Goal: Check status

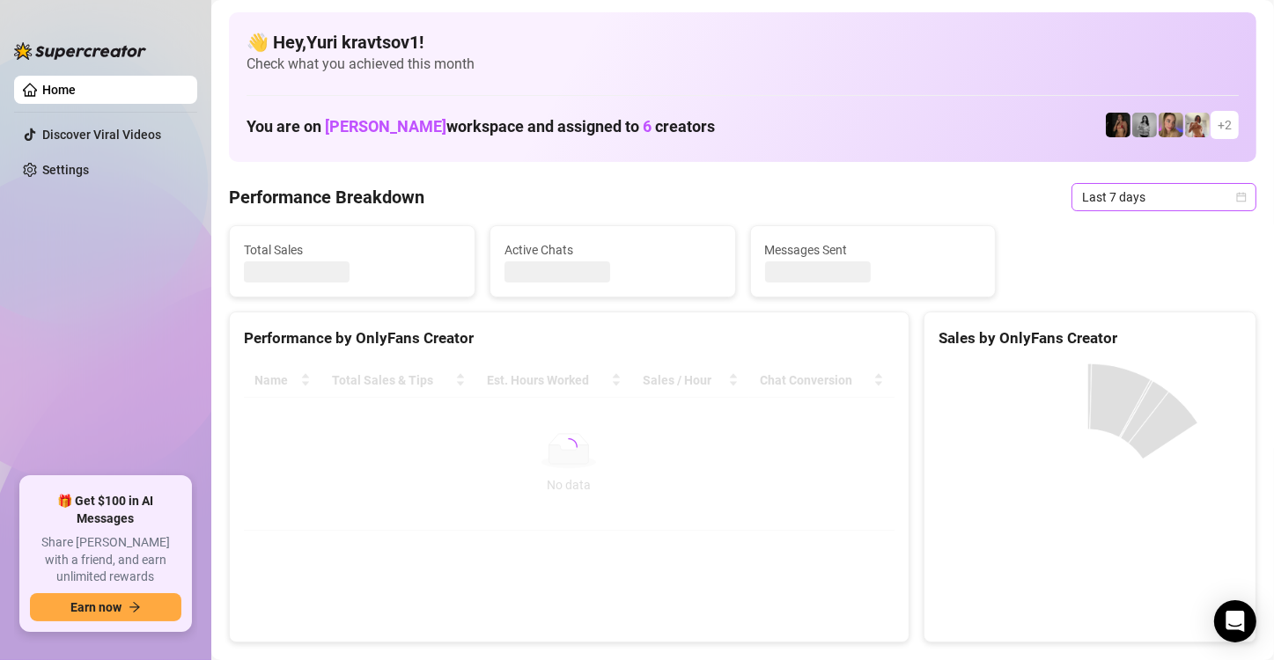
click at [1171, 198] on span "Last 7 days" at bounding box center [1164, 197] width 164 height 26
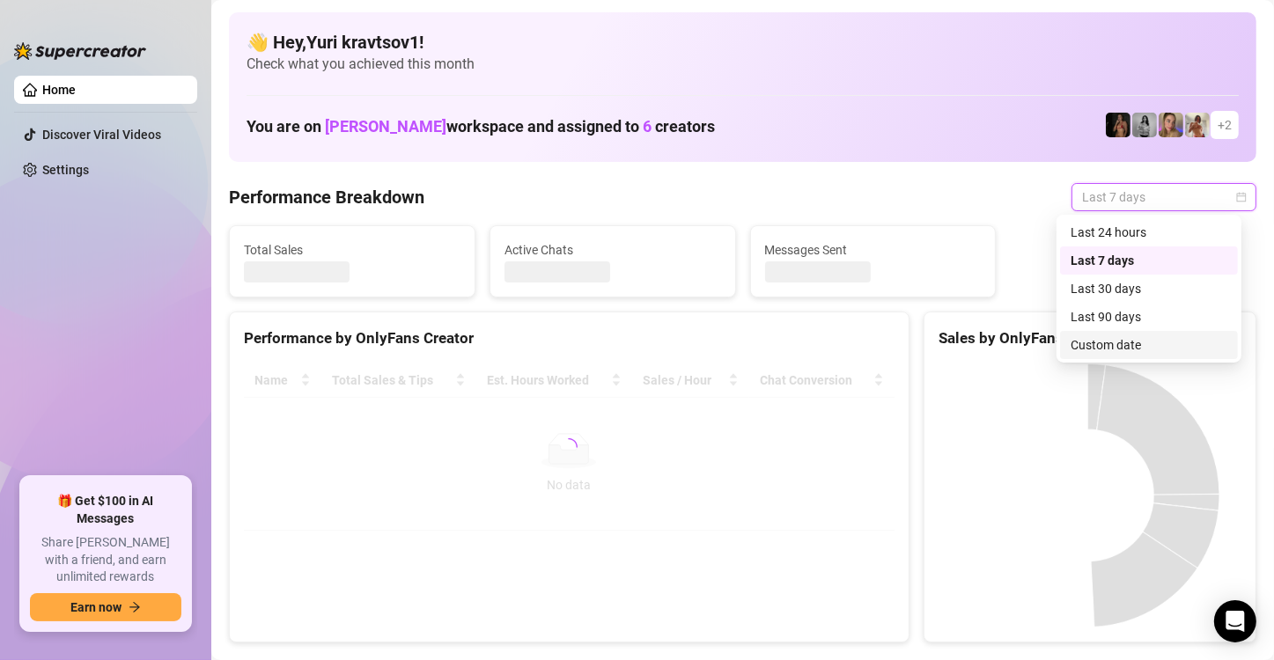
click at [1163, 344] on div "Custom date" at bounding box center [1148, 344] width 157 height 19
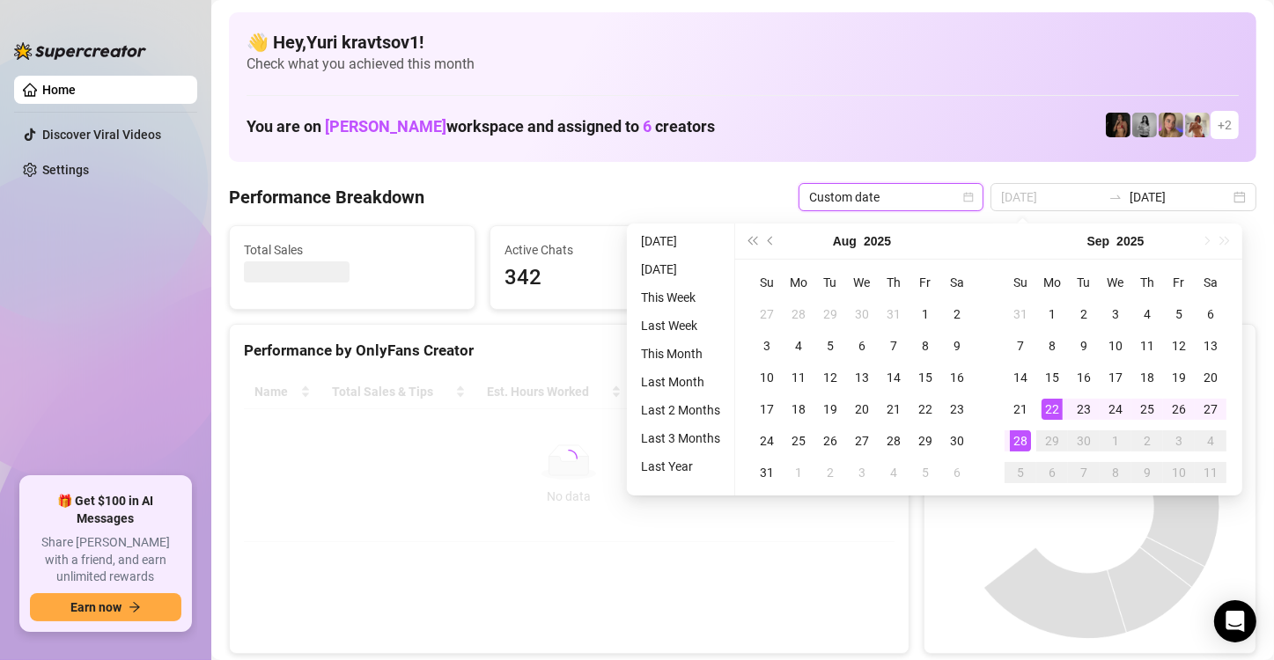
click at [1023, 438] on div "28" at bounding box center [1020, 440] width 21 height 21
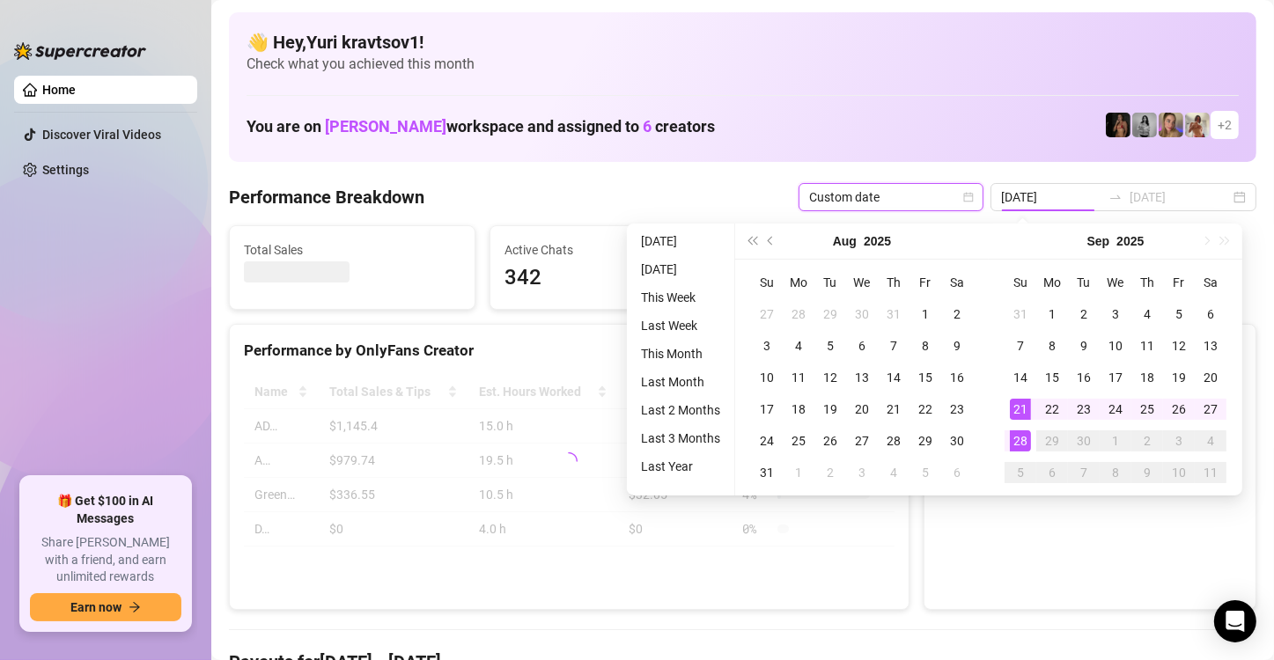
click at [1023, 438] on div "28" at bounding box center [1020, 440] width 21 height 21
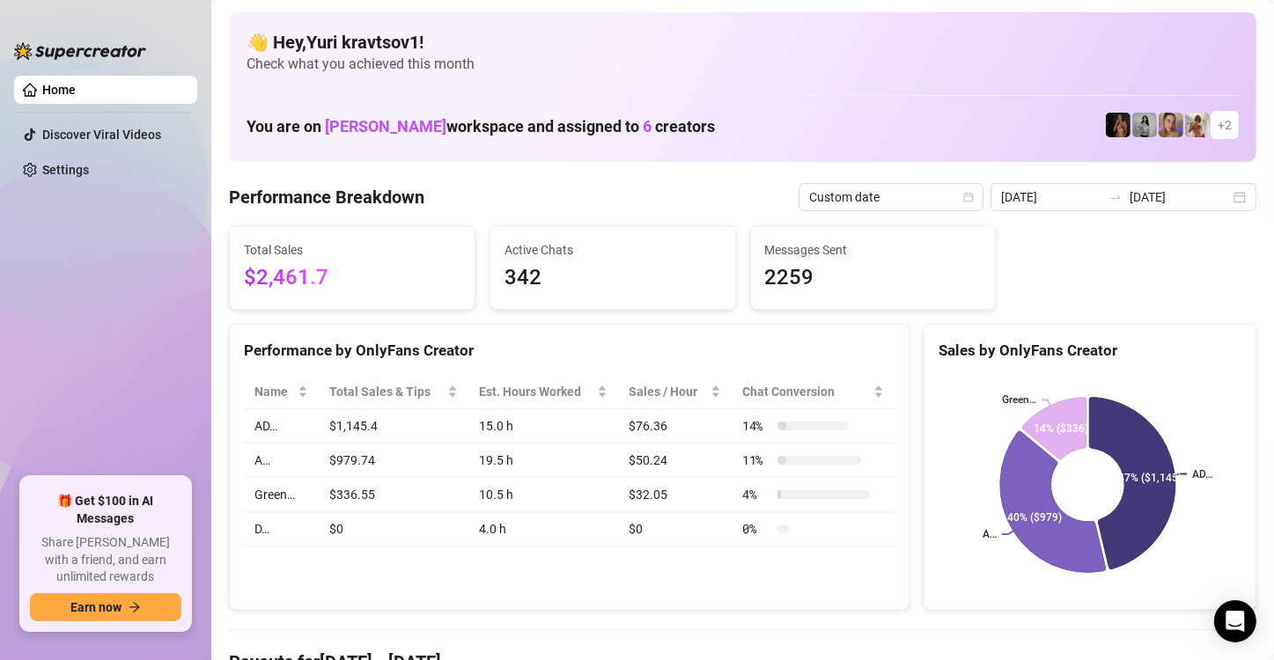
drag, startPoint x: 1226, startPoint y: 203, endPoint x: 1212, endPoint y: 225, distance: 26.1
click at [1226, 203] on div "2025-09-21 2025-09-28" at bounding box center [1123, 197] width 266 height 28
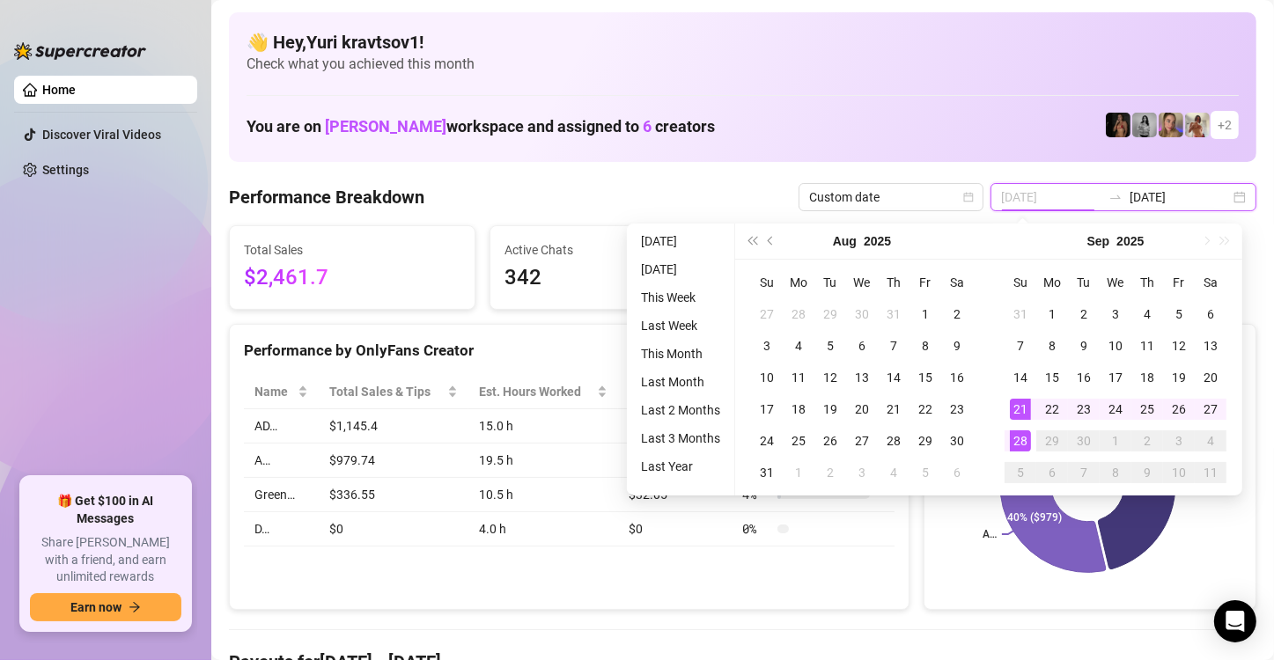
type input "[DATE]"
click at [1021, 439] on div "28" at bounding box center [1020, 440] width 21 height 21
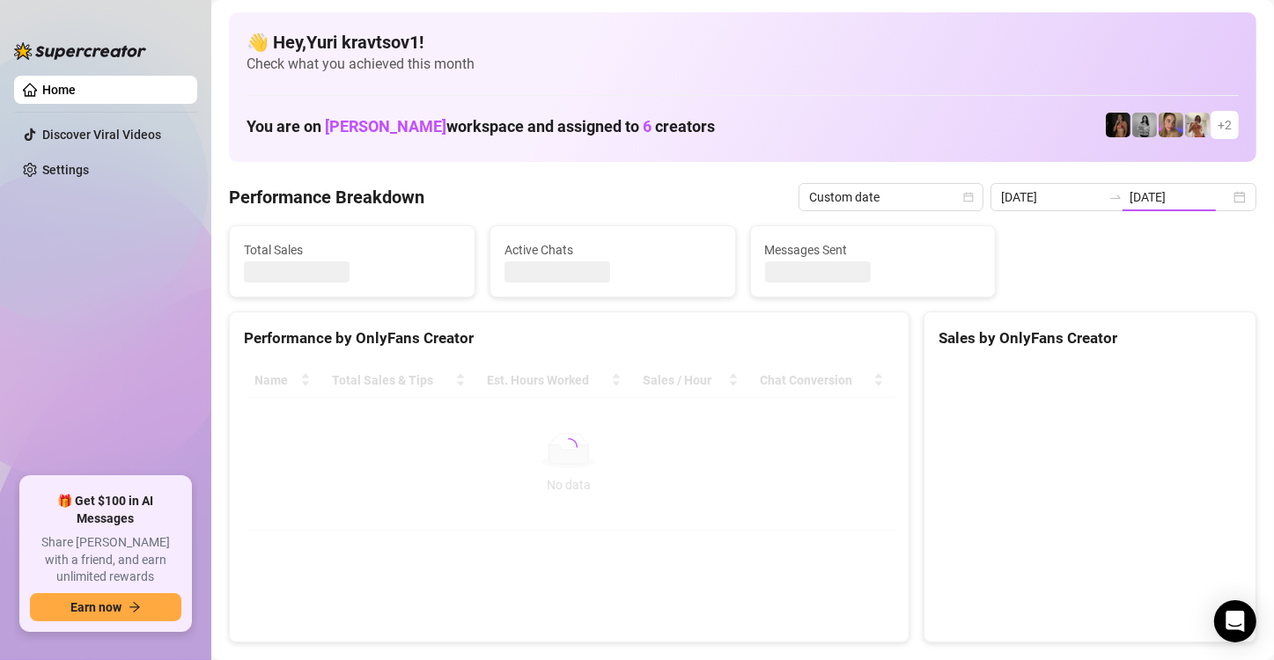
type input "[DATE]"
